Goal: Use online tool/utility: Utilize a website feature to perform a specific function

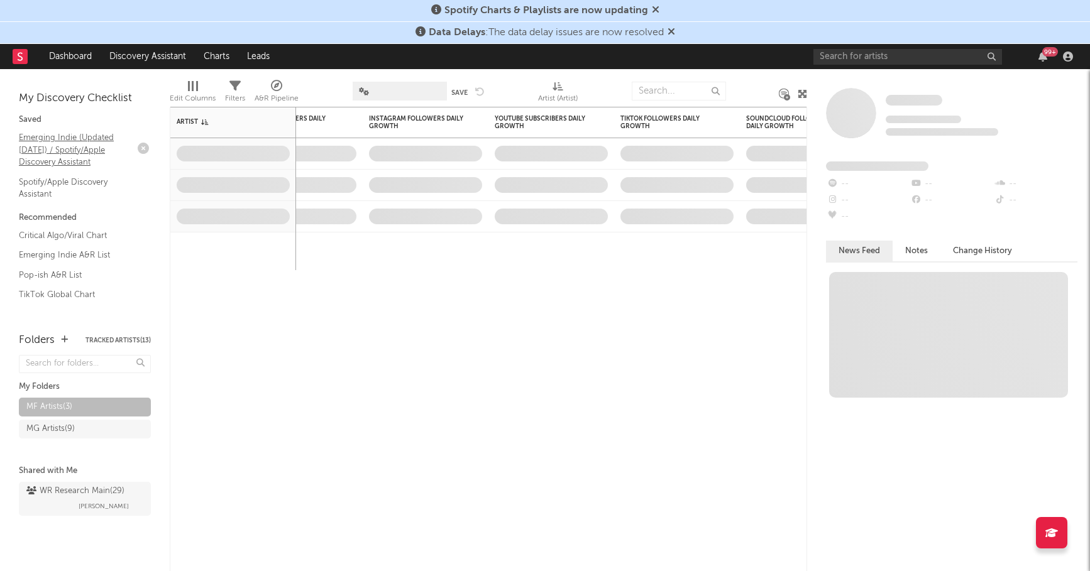
click at [75, 153] on link "Emerging Indie (Updated [DATE]) / Spotify/Apple Discovery Assistant" at bounding box center [78, 150] width 119 height 38
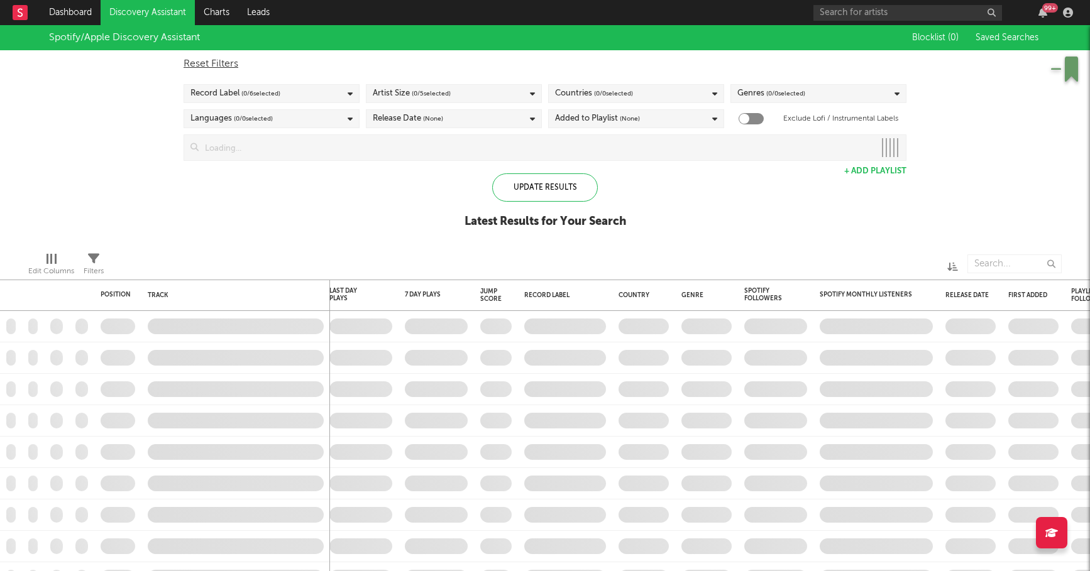
checkbox input "true"
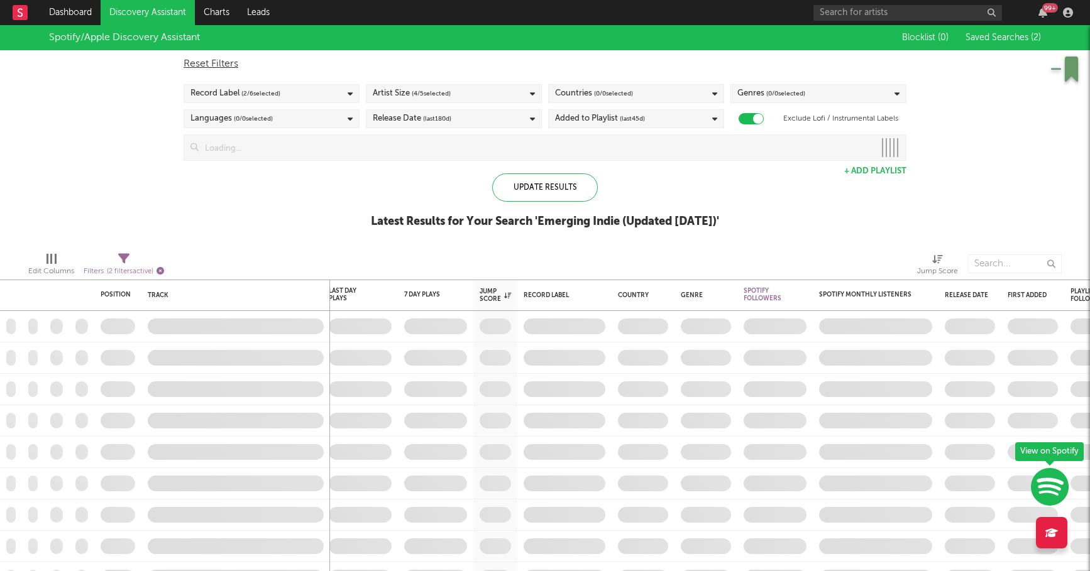
click at [163, 271] on icon "button" at bounding box center [161, 271] width 8 height 8
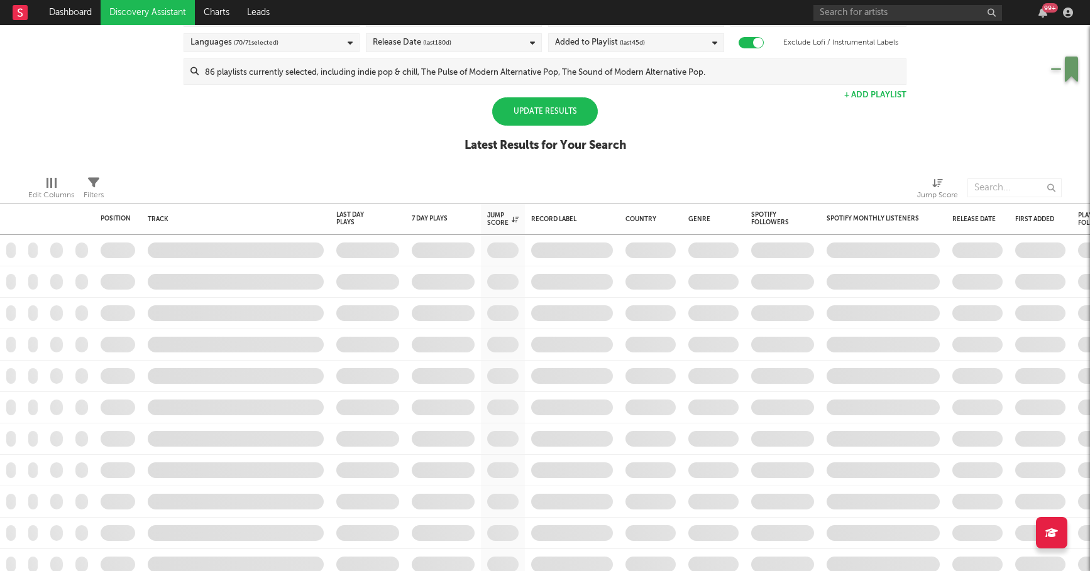
click at [570, 120] on div "Update Results" at bounding box center [545, 111] width 106 height 28
